Goal: Task Accomplishment & Management: Use online tool/utility

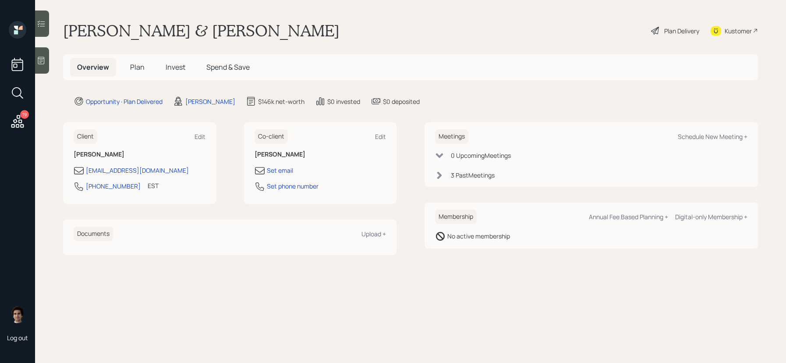
click at [710, 132] on div "Meetings Schedule New Meeting +" at bounding box center [591, 136] width 312 height 14
click at [709, 135] on div "Schedule New Meeting +" at bounding box center [712, 136] width 70 height 8
select select "59554aeb-d739-4552-90b9-0d27d70b4bf7"
